Goal: Find specific page/section: Find specific page/section

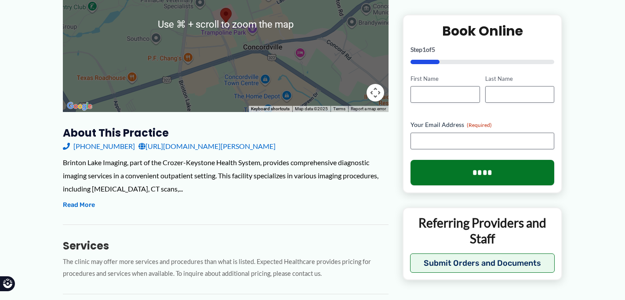
scroll to position [194, 0]
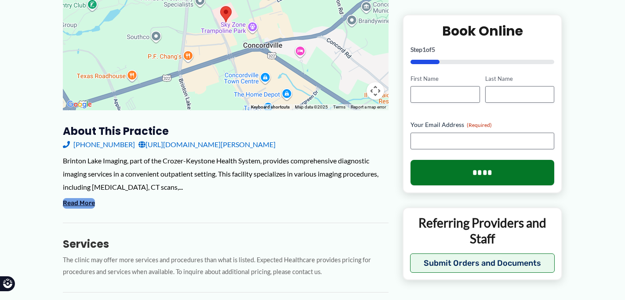
click at [87, 202] on button "Read More" at bounding box center [79, 203] width 32 height 11
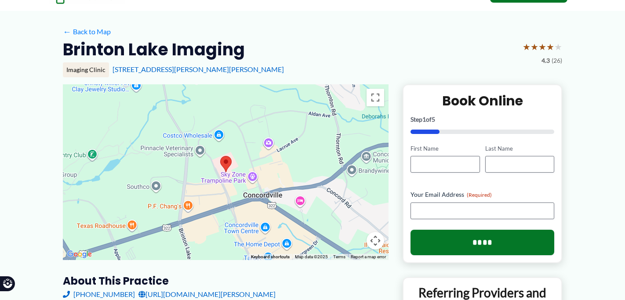
scroll to position [0, 0]
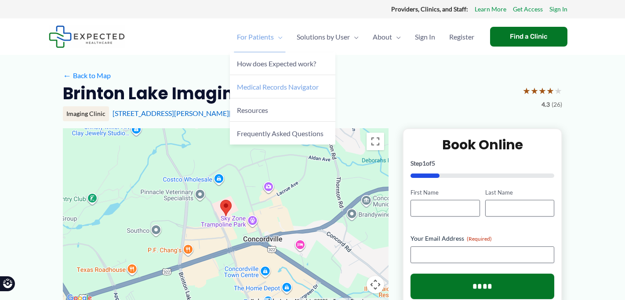
click at [277, 83] on span "Medical Records Navigator" at bounding box center [278, 87] width 82 height 8
